Goal: Book appointment/travel/reservation

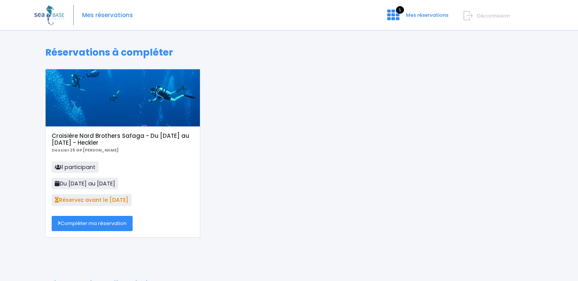
click at [103, 227] on link "Compléter ma réservation" at bounding box center [92, 223] width 81 height 15
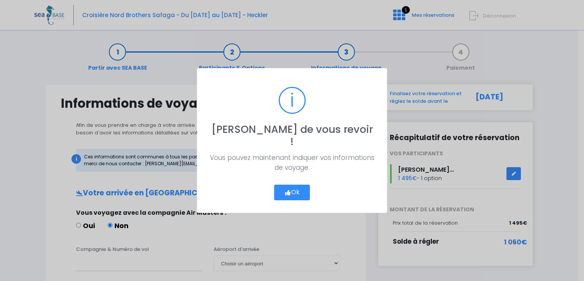
click at [307, 186] on button "Ok" at bounding box center [292, 192] width 36 height 16
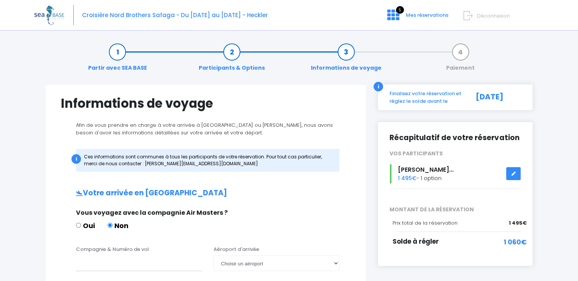
click at [513, 176] on link at bounding box center [513, 173] width 14 height 13
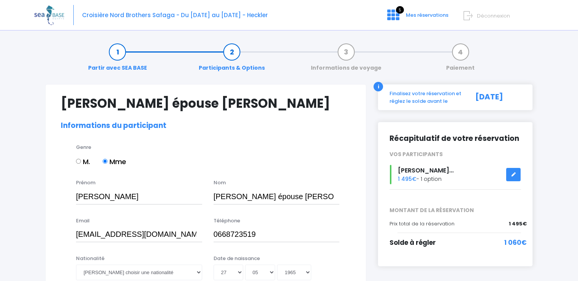
select select "PADI Dive Master"
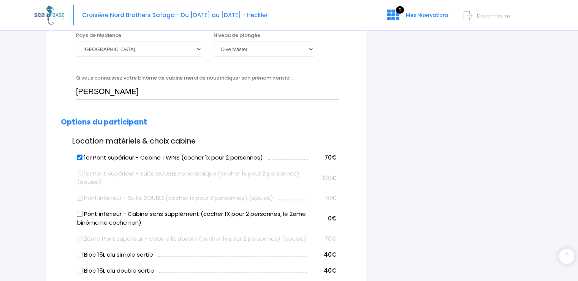
scroll to position [304, 0]
click at [78, 157] on input "1er Pont supérieur - Cabine TWINS (cocher 1x pour 2 personnes)" at bounding box center [80, 157] width 6 height 6
checkbox input "false"
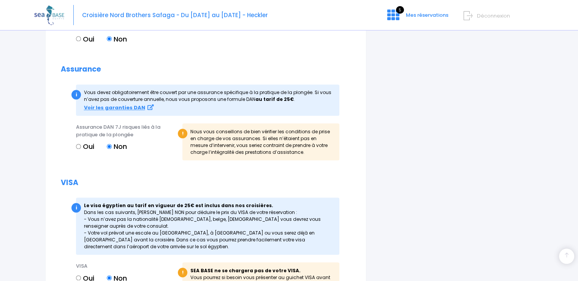
scroll to position [799, 0]
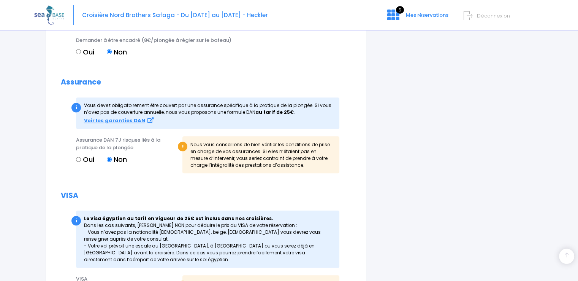
click at [79, 162] on input "Oui" at bounding box center [78, 159] width 5 height 5
radio input "true"
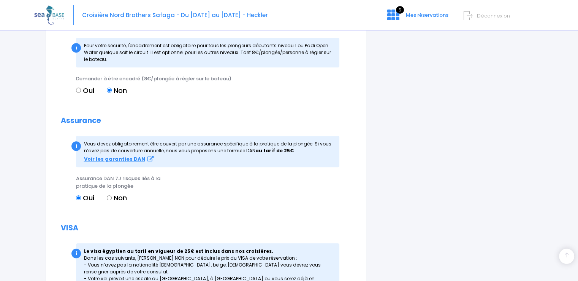
scroll to position [760, 0]
click at [109, 200] on input "Non" at bounding box center [109, 197] width 5 height 5
radio input "true"
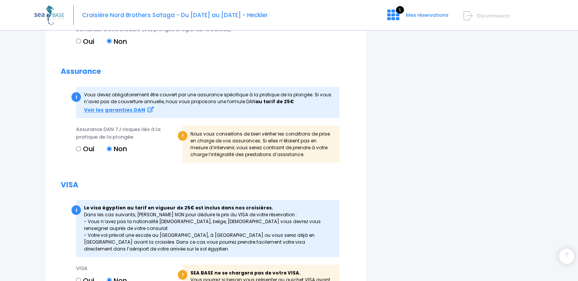
scroll to position [918, 0]
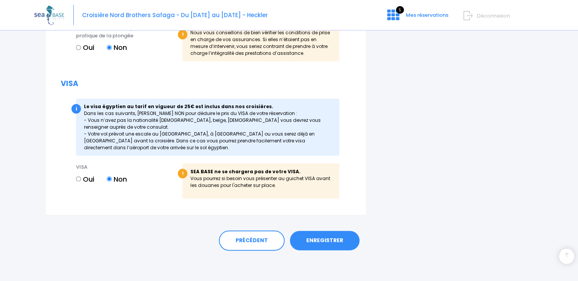
click at [318, 241] on link "ENREGISTRER" at bounding box center [325, 240] width 70 height 20
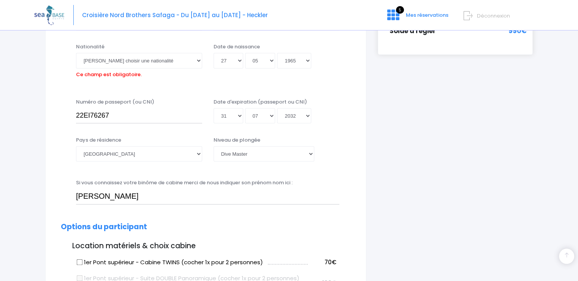
scroll to position [188, 0]
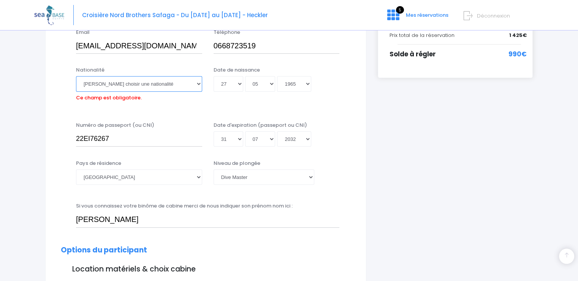
click at [200, 84] on select "Veuillez choisir une nationalité Afghane Albanaise Algerienne Allemande America…" at bounding box center [139, 83] width 126 height 15
select select "Française"
click at [76, 76] on select "Veuillez choisir une nationalité Afghane Albanaise Algerienne Allemande America…" at bounding box center [139, 83] width 126 height 15
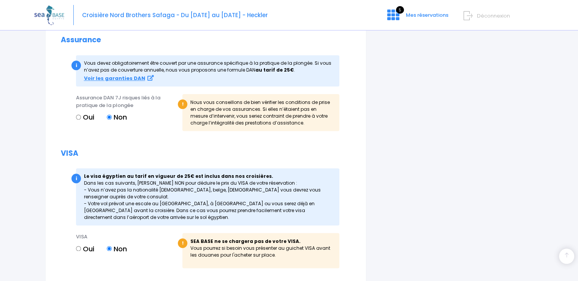
scroll to position [913, 0]
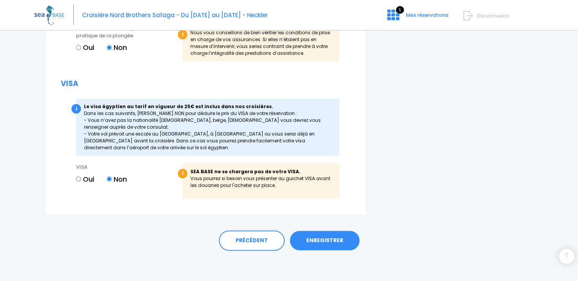
click at [342, 246] on link "ENREGISTRER" at bounding box center [325, 240] width 70 height 20
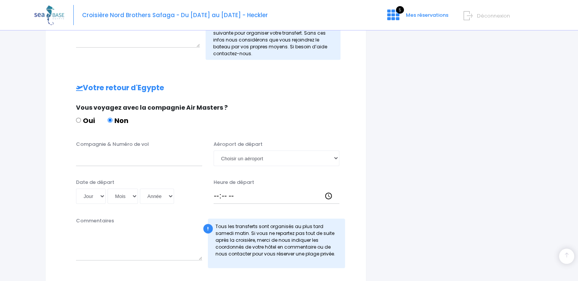
scroll to position [387, 0]
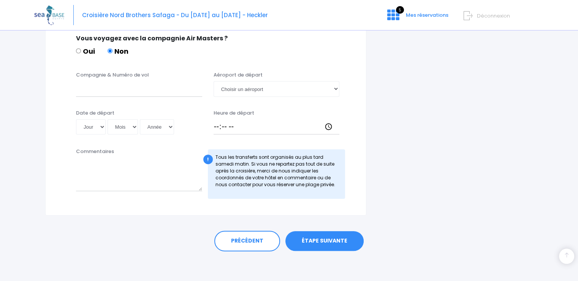
click at [344, 242] on link "ÉTAPE SUIVANTE" at bounding box center [325, 241] width 78 height 20
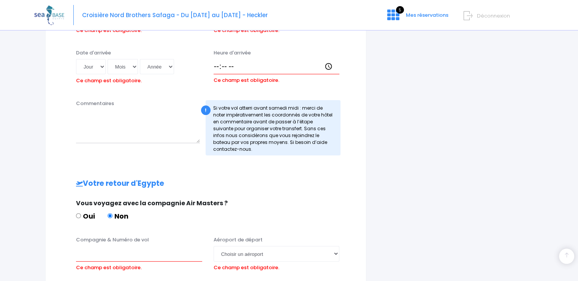
scroll to position [245, 0]
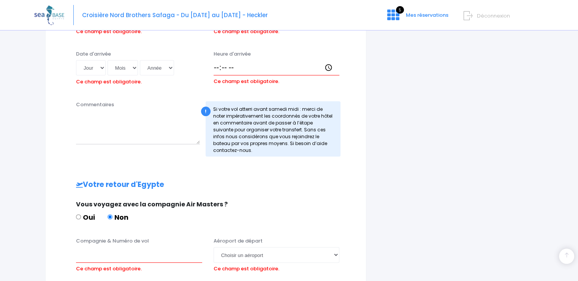
click at [462, 145] on div "i Finalisez votre réservation et réglez le solde avant le [DATE] Récapitulatif …" at bounding box center [455, 122] width 167 height 567
click at [462, 145] on div "i Finalisez votre réservation et réglez le solde avant le 23/09/2025 Récapitula…" at bounding box center [455, 122] width 167 height 567
click at [96, 136] on textarea "Commentaires" at bounding box center [138, 127] width 124 height 33
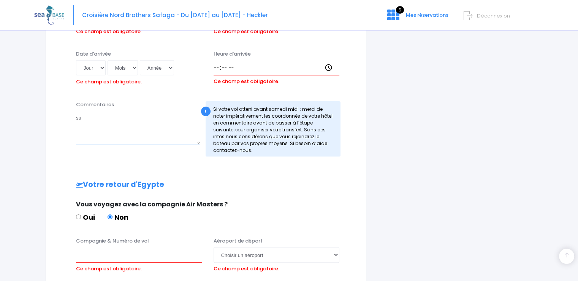
type textarea "s"
click at [128, 120] on textarea "déjà sur le bateau" at bounding box center [138, 127] width 124 height 33
click at [171, 121] on textarea "déjà sur le bateau dans la même chambre" at bounding box center [138, 127] width 124 height 33
type textarea "déjà sur le bateau dans la même chambre depuis le 15/11/2025"
click at [195, 159] on div "Commentaires déjà sur le bateau dans la même chambre depuis le 15/11/2025 ! Si …" at bounding box center [206, 131] width 302 height 60
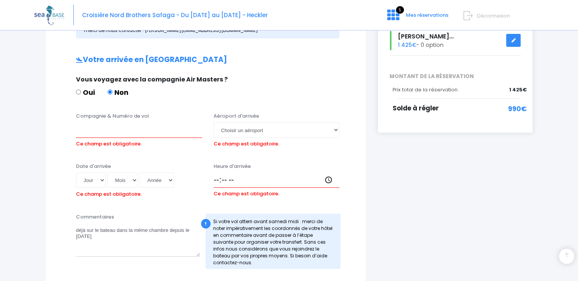
scroll to position [131, 0]
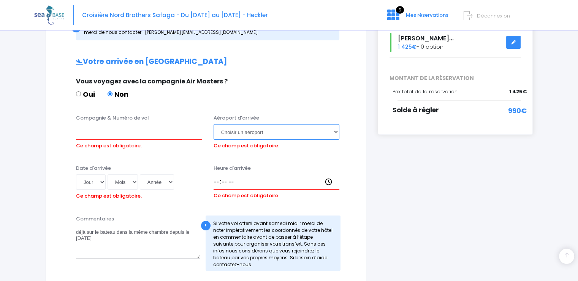
click at [336, 132] on select "Choisir un aéroport Hurghada Marsa Alam" at bounding box center [277, 131] width 126 height 15
select select "Hurghada"
click at [214, 124] on select "Choisir un aéroport Hurghada Marsa Alam" at bounding box center [277, 131] width 126 height 15
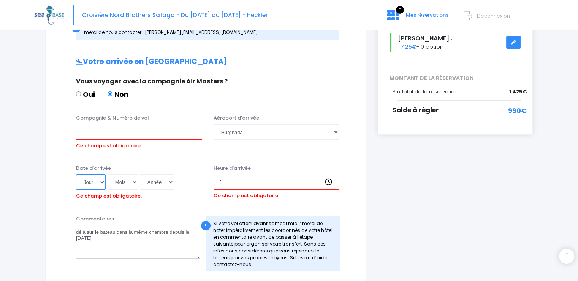
click at [102, 181] on select "Jour 01 02 03 04 05 06 07 08 09 10 11 12 13 14 15 16 17 18 19 20 21 22 23 24 25…" at bounding box center [91, 181] width 30 height 15
select select "15"
click at [76, 174] on select "Jour 01 02 03 04 05 06 07 08 09 10 11 12 13 14 15 16 17 18 19 20 21 22 23 24 25…" at bounding box center [91, 181] width 30 height 15
click at [134, 182] on select "Mois 01 02 03 04 05 06 07 08 09 10 11 12" at bounding box center [123, 181] width 30 height 15
select select "11"
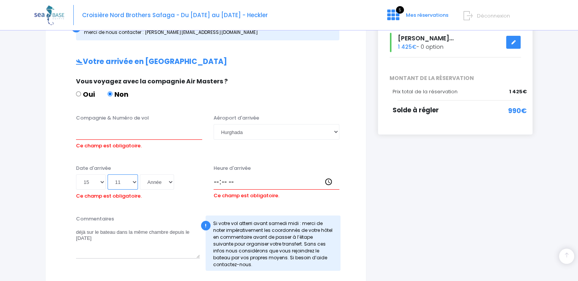
click at [108, 174] on select "Mois 01 02 03 04 05 06 07 08 09 10 11 12" at bounding box center [123, 181] width 30 height 15
click at [170, 182] on select "Année 2045 2044 2043 2042 2041 2040 2039 2038 2037 2036 2035 2034 2033 2032 203…" at bounding box center [157, 181] width 34 height 15
select select "2025"
click at [140, 174] on select "Année 2045 2044 2043 2042 2041 2040 2039 2038 2037 2036 2035 2034 2033 2032 203…" at bounding box center [157, 181] width 34 height 15
type input "2025-11-15"
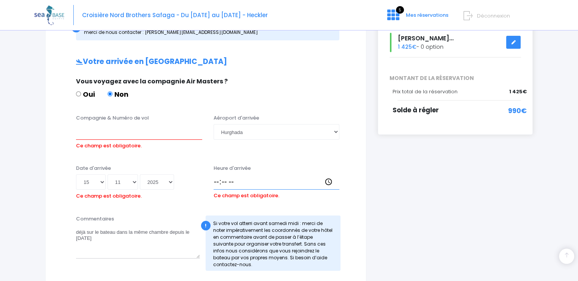
click at [225, 181] on input "Heure d'arrivée" at bounding box center [277, 181] width 126 height 15
click at [219, 180] on input "Heure d'arrivée" at bounding box center [277, 181] width 126 height 15
type input "00:30"
click at [300, 178] on input "00:30" at bounding box center [277, 181] width 126 height 15
click at [94, 137] on input "Compagnie & Numéro de vol" at bounding box center [139, 131] width 126 height 15
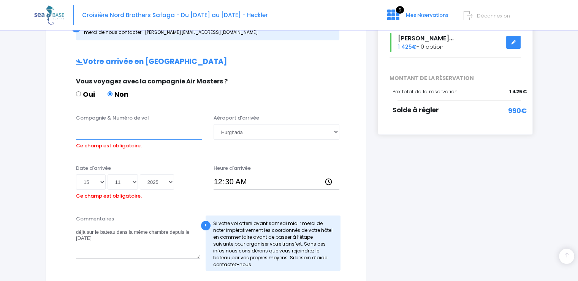
type input "PEGASUS PC1094 - PC 620"
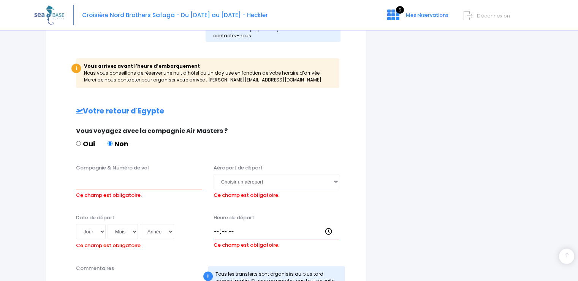
scroll to position [397, 0]
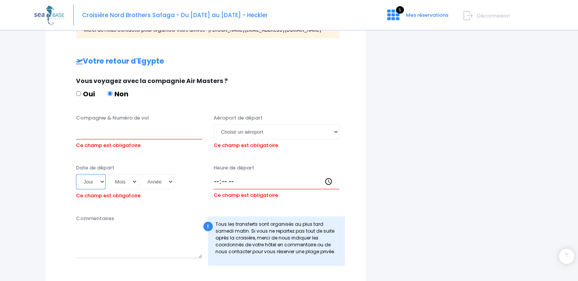
click at [101, 181] on select "Jour 01 02 03 04 05 06 07 08 09 10 11 12 13 14 15 16 17 18 19 20 21 22 23 24 25…" at bounding box center [91, 181] width 30 height 15
click at [102, 181] on select "Jour 01 02 03 04 05 06 07 08 09 10 11 12 13 14 15 16 17 18 19 20 21 22 23 24 25…" at bounding box center [91, 181] width 30 height 15
select select "29"
click at [76, 174] on select "Jour 01 02 03 04 05 06 07 08 09 10 11 12 13 14 15 16 17 18 19 20 21 22 23 24 25…" at bounding box center [91, 181] width 30 height 15
click at [134, 181] on select "Mois 01 02 03 04 05 06 07 08 09 10 11 12" at bounding box center [123, 181] width 30 height 15
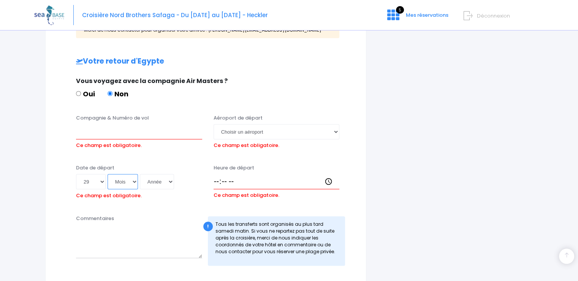
select select "11"
click at [108, 174] on select "Mois 01 02 03 04 05 06 07 08 09 10 11 12" at bounding box center [123, 181] width 30 height 15
click at [169, 182] on select "Année 2045 2044 2043 2042 2041 2040 2039 2038 2037 2036 2035 2034 2033 2032 203…" at bounding box center [157, 181] width 34 height 15
select select "2025"
click at [140, 174] on select "Année 2045 2044 2043 2042 2041 2040 2039 2038 2037 2036 2035 2034 2033 2032 203…" at bounding box center [157, 181] width 34 height 15
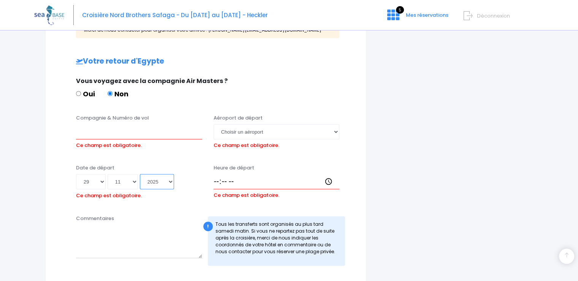
type input "2025-11-29"
click at [338, 131] on select "Choisir un aéroport Hurghada Marsa Alam" at bounding box center [277, 131] width 126 height 15
select select "Hurghada"
click at [214, 124] on select "Choisir un aéroport Hurghada Marsa Alam" at bounding box center [277, 131] width 126 height 15
click at [108, 138] on input "Compagnie & Numéro de vol" at bounding box center [139, 131] width 126 height 15
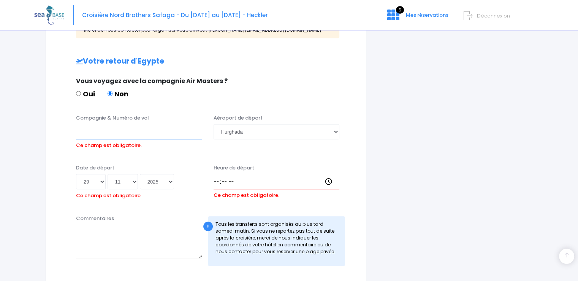
type input "PEGASUS PC 625 - PC1091"
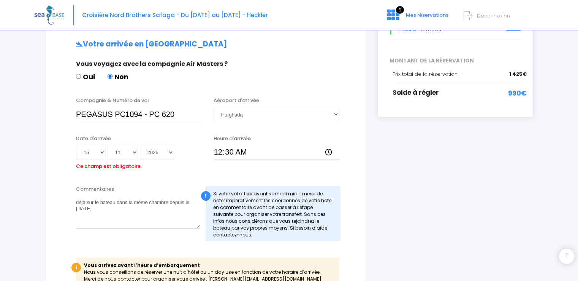
scroll to position [131, 0]
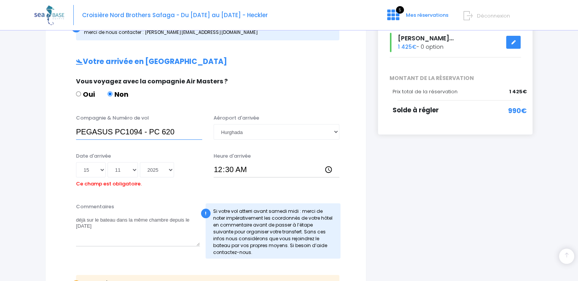
click at [176, 131] on input "PEGASUS PC1094 - PC 620" at bounding box center [139, 131] width 126 height 15
type input "PEGASUS PC1094 - PC 1094"
click at [57, 172] on div "Date d'arrivée Jour 01 02 03 04 05 06 07 08 09 10 11 12 13 14 15 16 17 18 19 20…" at bounding box center [206, 173] width 302 height 43
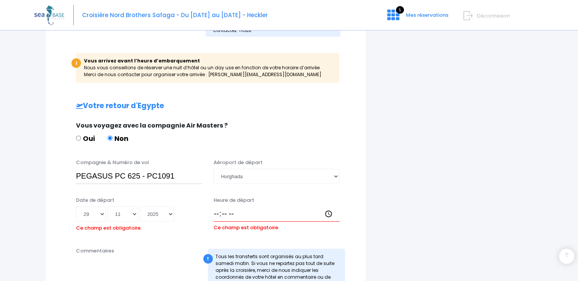
scroll to position [397, 0]
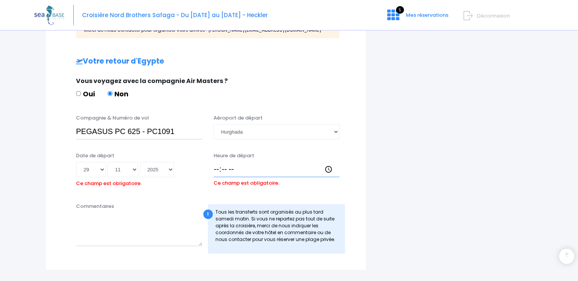
click at [221, 170] on input "Heure de départ" at bounding box center [277, 169] width 126 height 15
click at [217, 168] on input "Heure de départ" at bounding box center [277, 169] width 126 height 15
type input "03:20"
click at [247, 191] on div "Date de départ Jour 01 02 03 04 05 06 07 08 09 10 11 12 13 14 15 16 17 18 19 20…" at bounding box center [206, 173] width 302 height 43
click at [135, 224] on textarea "Commentaires" at bounding box center [139, 228] width 126 height 33
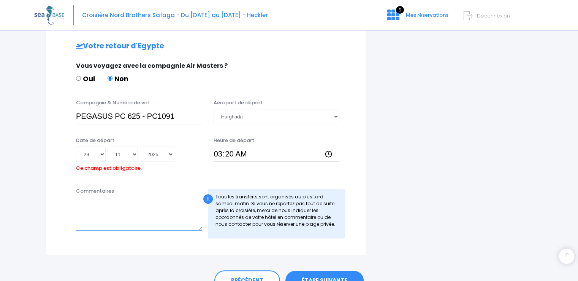
scroll to position [452, 0]
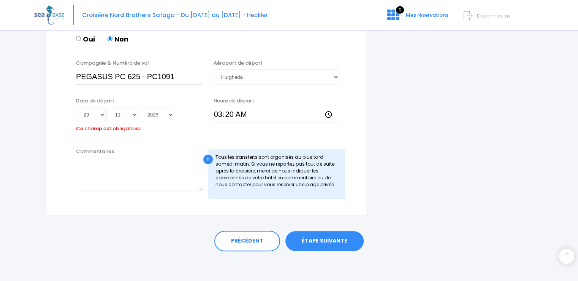
click at [314, 243] on link "ÉTAPE SUIVANTE" at bounding box center [325, 241] width 78 height 20
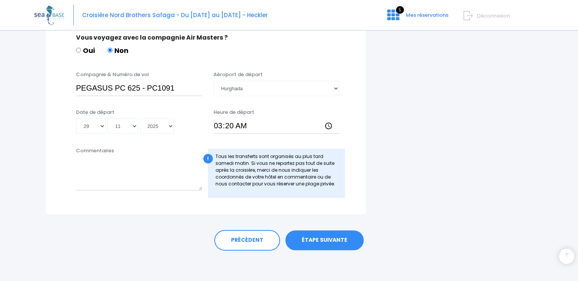
scroll to position [428, 0]
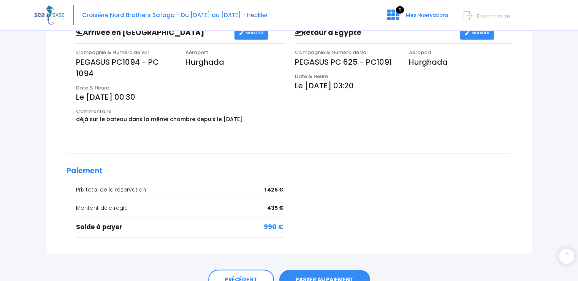
scroll to position [287, 0]
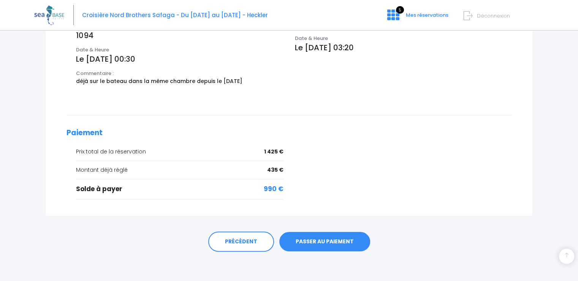
click at [327, 241] on link "PASSER AU PAIEMENT" at bounding box center [324, 242] width 91 height 20
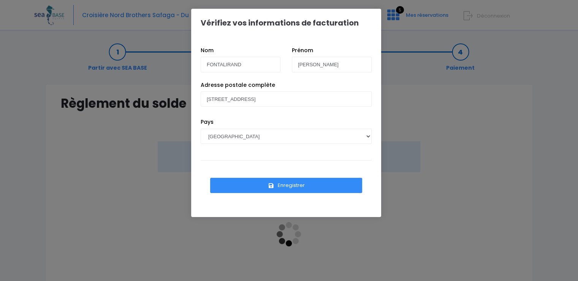
click at [292, 186] on button "Enregistrer" at bounding box center [286, 185] width 152 height 15
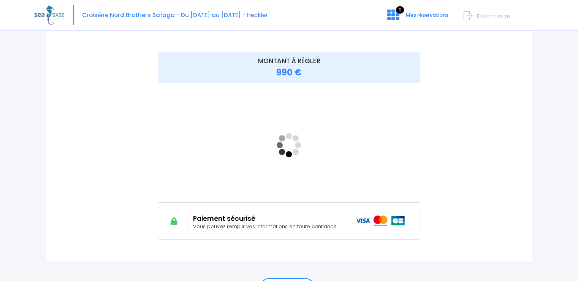
scroll to position [76, 0]
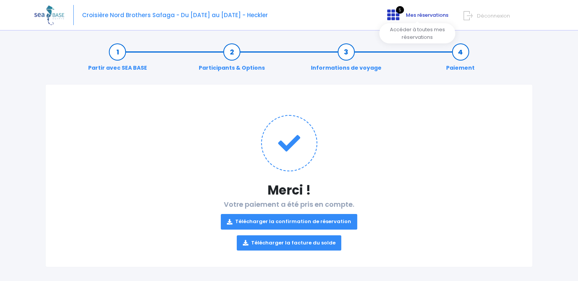
click at [427, 17] on span "Mes réservations" at bounding box center [427, 14] width 43 height 7
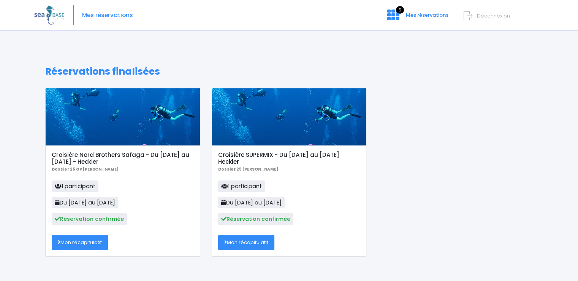
click at [264, 240] on link "Mon récapitulatif" at bounding box center [246, 242] width 56 height 15
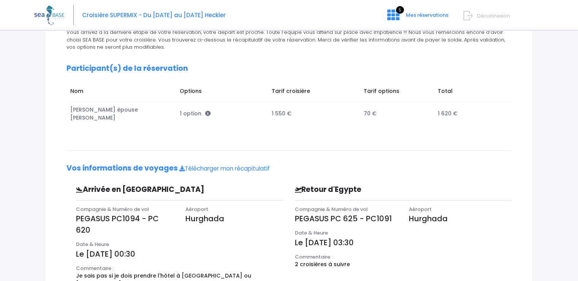
scroll to position [91, 0]
